Goal: Information Seeking & Learning: Learn about a topic

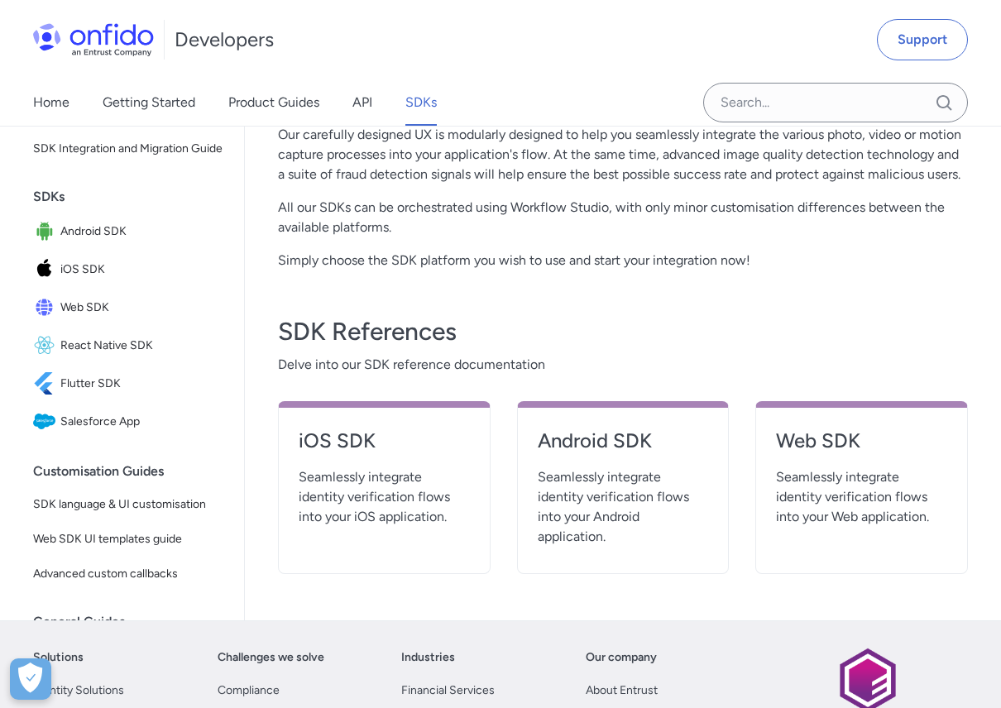
scroll to position [500, 0]
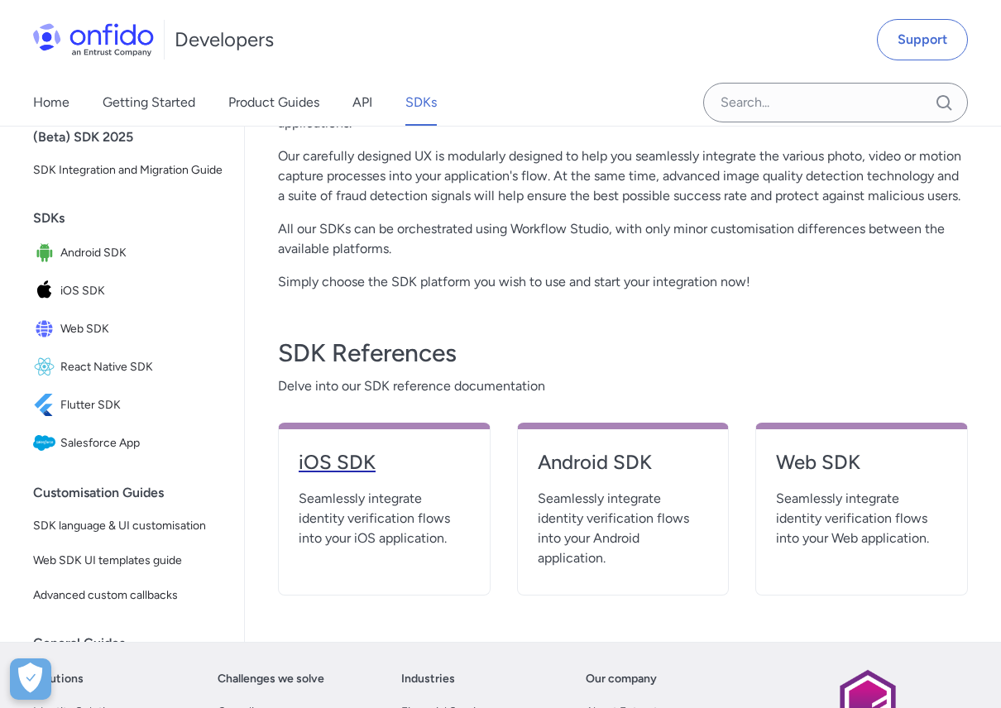
click at [366, 449] on h4 "iOS SDK" at bounding box center [384, 462] width 171 height 26
